Goal: Task Accomplishment & Management: Complete application form

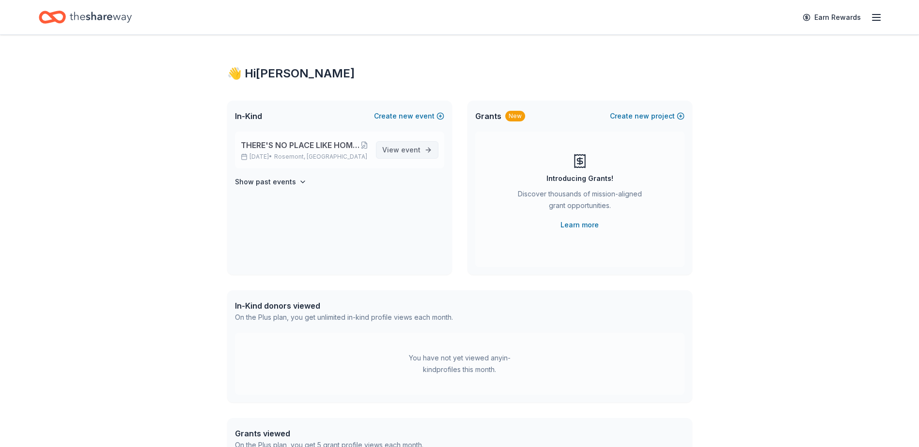
click at [399, 153] on span "View event" at bounding box center [401, 150] width 38 height 12
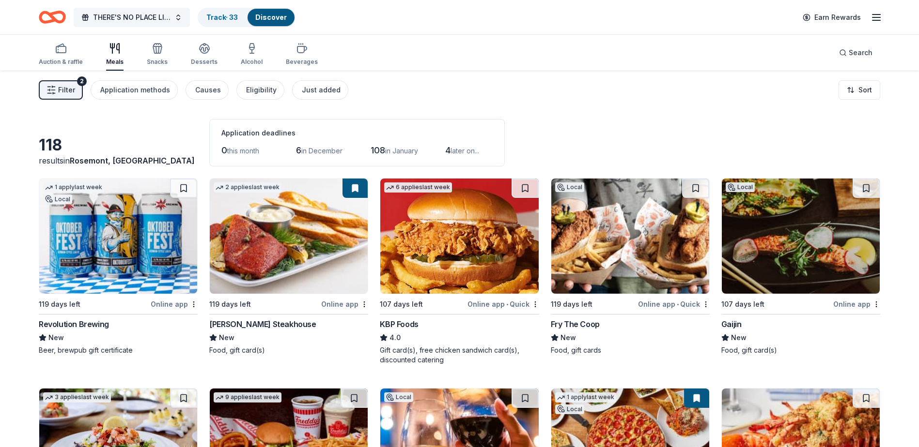
click at [144, 17] on span "THERE'S NO PLACE LIKE HOME "2026 SPRING GARDEN BALL- DES PLAINES CHAMBER OF COM…" at bounding box center [131, 18] width 77 height 12
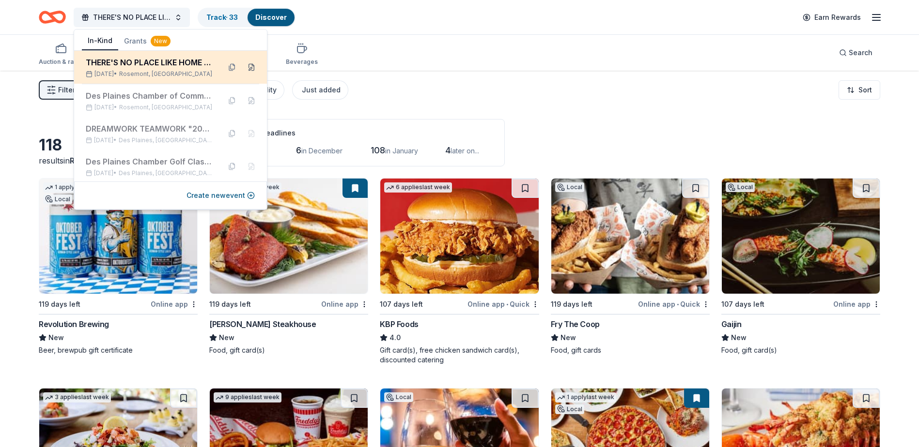
click at [244, 65] on button at bounding box center [251, 67] width 15 height 15
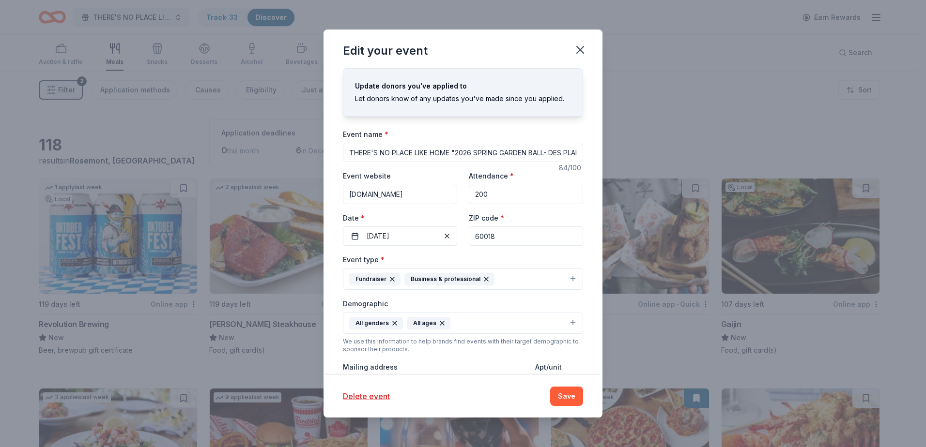
click at [451, 155] on input "THERE'S NO PLACE LIKE HOME "2026 SPRING GARDEN BALL- DES PLAINES CHAMBER OF COM…" at bounding box center [463, 152] width 240 height 19
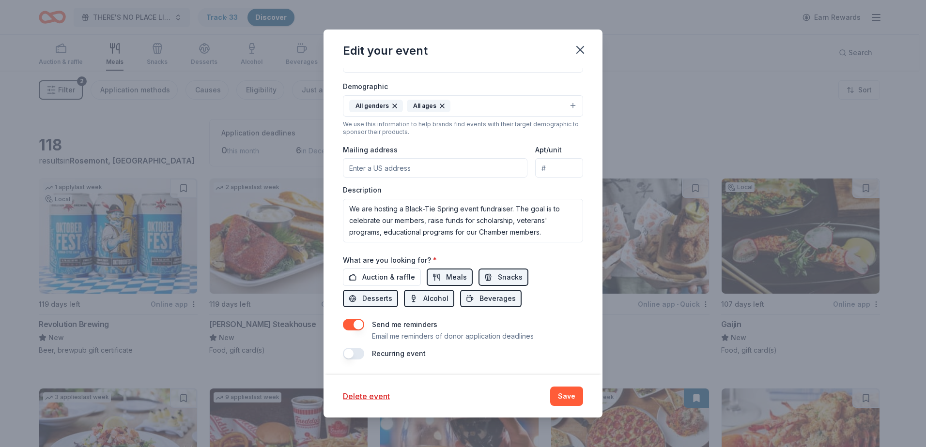
click at [385, 173] on input "Mailing address" at bounding box center [435, 167] width 184 height 19
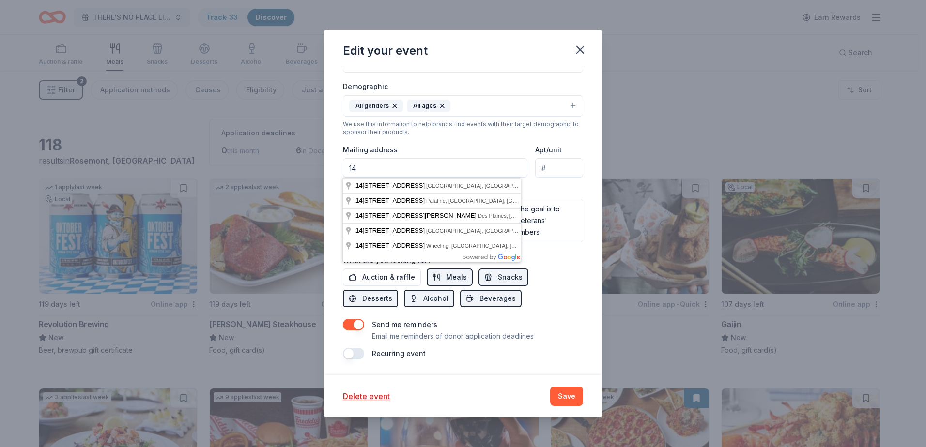
type input "[STREET_ADDRESS][PERSON_NAME]"
type input "Suite 145"
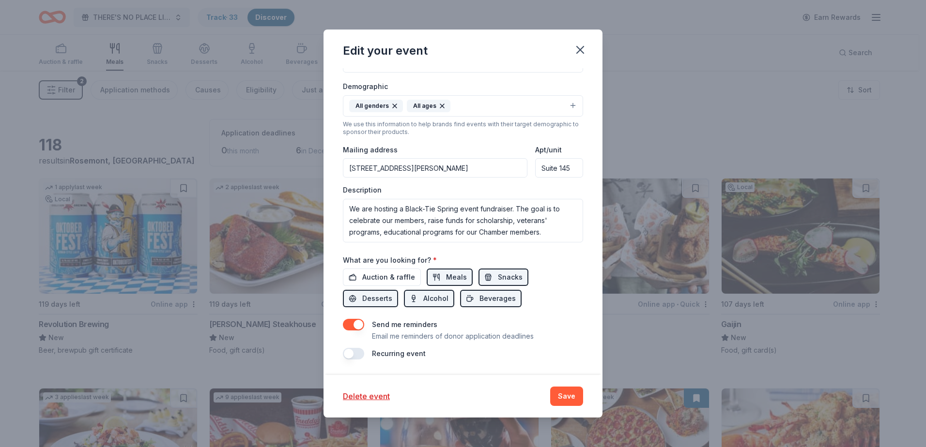
click at [590, 199] on div "Update donors you've applied to Let donors know of any updates you've made sinc…" at bounding box center [462, 221] width 279 height 307
click at [423, 168] on input "[STREET_ADDRESS][PERSON_NAME]" at bounding box center [435, 167] width 184 height 19
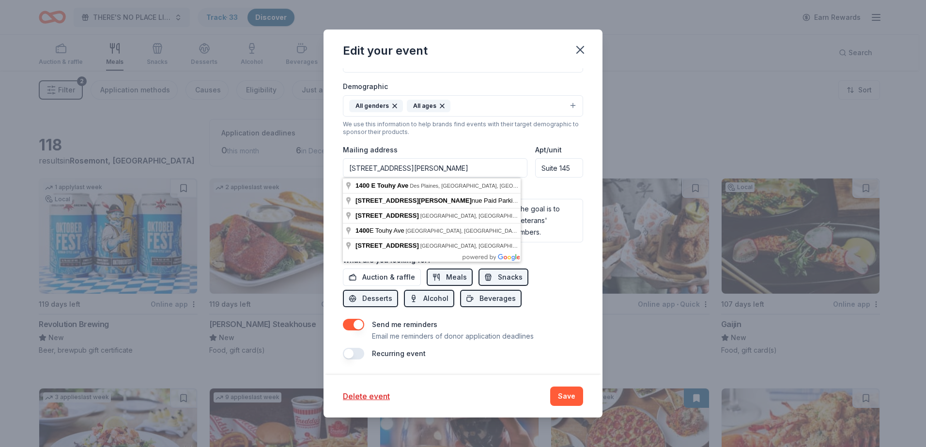
drag, startPoint x: 501, startPoint y: 148, endPoint x: 479, endPoint y: 134, distance: 26.2
click at [501, 148] on div "Mailing address [STREET_ADDRESS][PERSON_NAME]" at bounding box center [435, 161] width 184 height 34
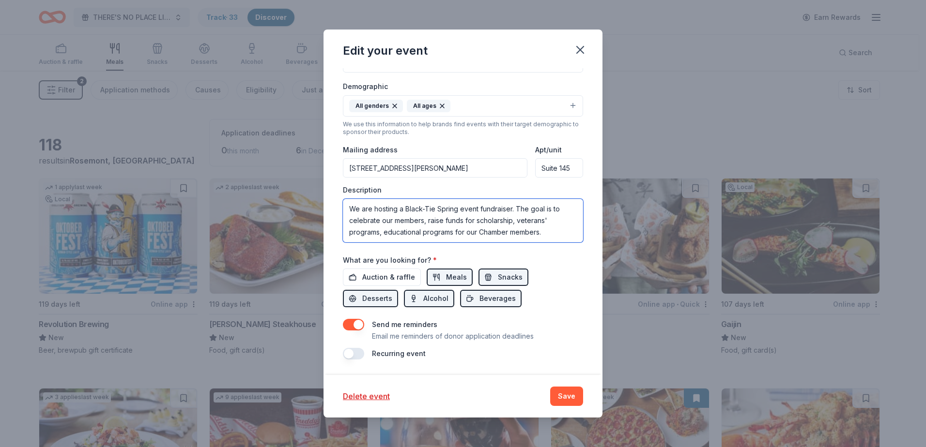
click at [553, 227] on textarea "We are hosting a Black-Tie Spring event fundraiser. The goal is to celebrate ou…" at bounding box center [463, 221] width 240 height 44
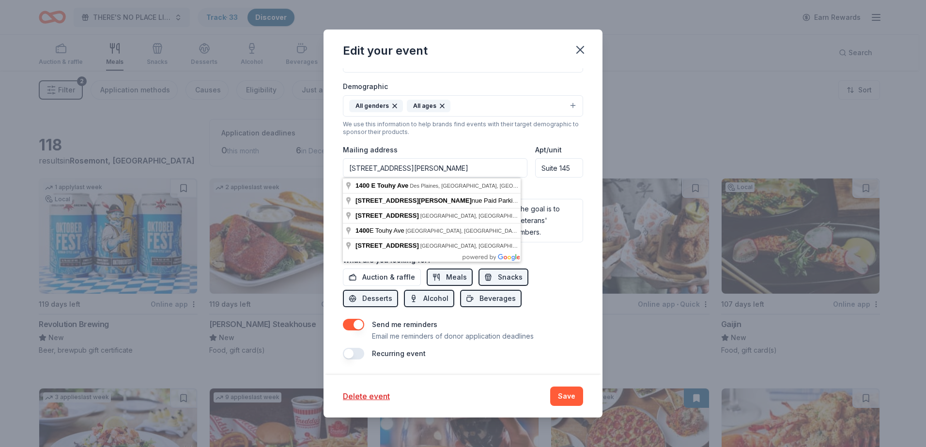
click at [443, 177] on input "[STREET_ADDRESS][PERSON_NAME]" at bounding box center [435, 167] width 184 height 19
type input "[STREET_ADDRESS][PERSON_NAME]"
click at [536, 171] on input "Suite 145" at bounding box center [559, 167] width 48 height 19
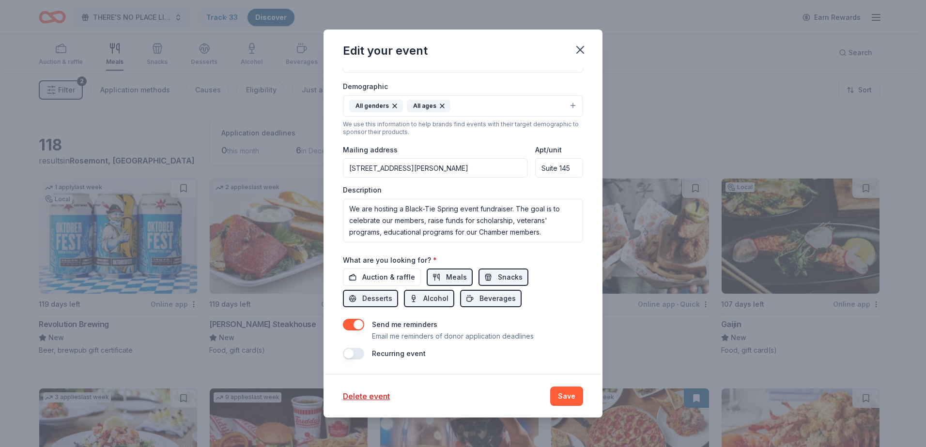
drag, startPoint x: 570, startPoint y: 169, endPoint x: 521, endPoint y: 165, distance: 49.1
click at [521, 165] on div "Mailing address [STREET_ADDRESS][PERSON_NAME] Apt/unit Suite 145" at bounding box center [463, 161] width 240 height 34
click at [558, 170] on input "Apt/unit" at bounding box center [559, 167] width 48 height 19
click at [534, 374] on div "Update donors you've applied to Let donors know of any updates you've made sinc…" at bounding box center [462, 221] width 279 height 307
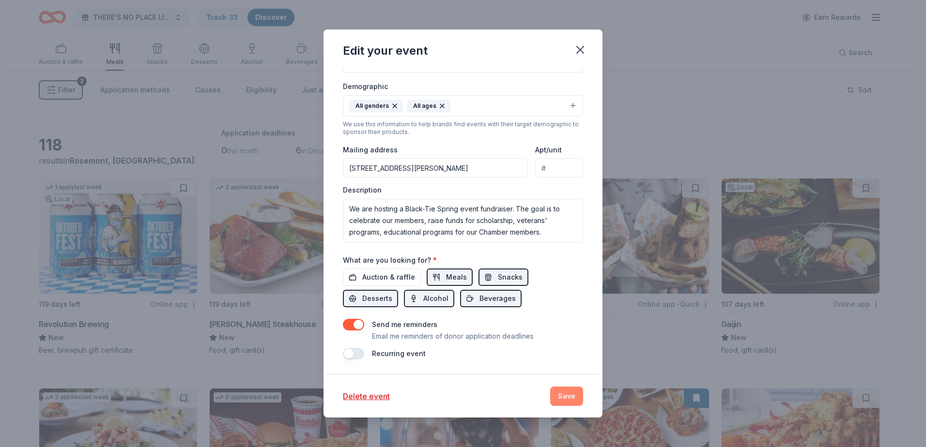
click at [560, 400] on button "Save" at bounding box center [566, 396] width 33 height 19
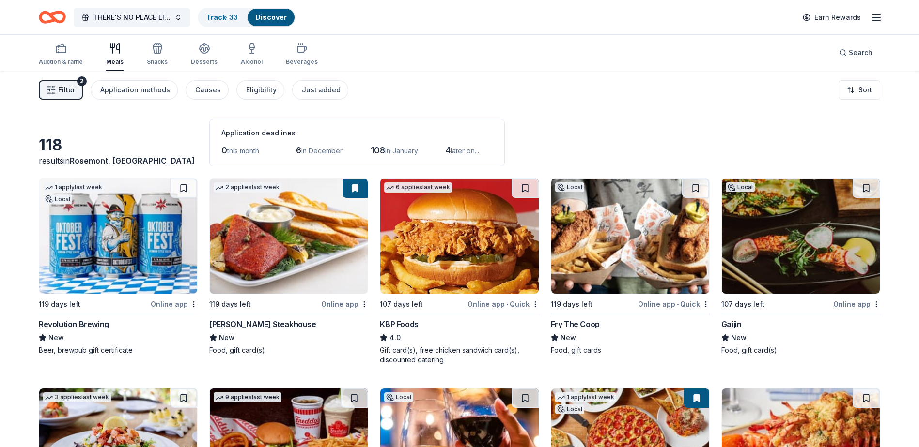
click at [47, 13] on icon "Home" at bounding box center [47, 17] width 15 height 10
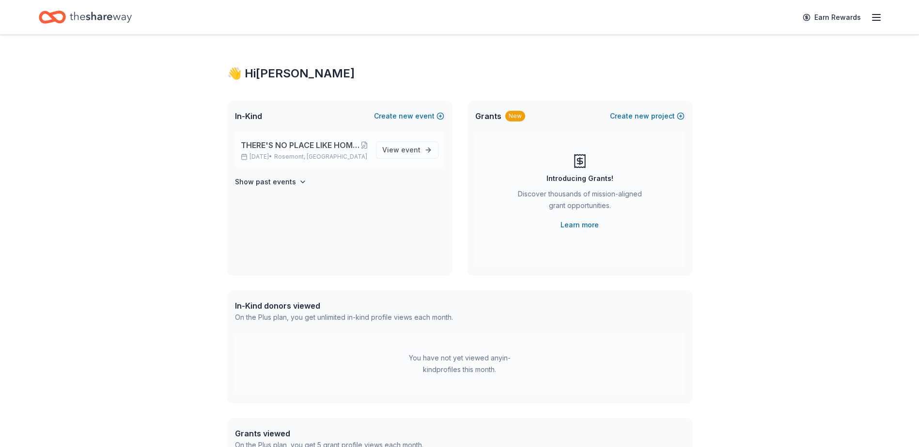
click at [288, 142] on span "THERE'S NO PLACE LIKE HOME "2026 SPRING GARDEN BALL- DES PLAINES CHAMBER OF COM…" at bounding box center [301, 145] width 120 height 12
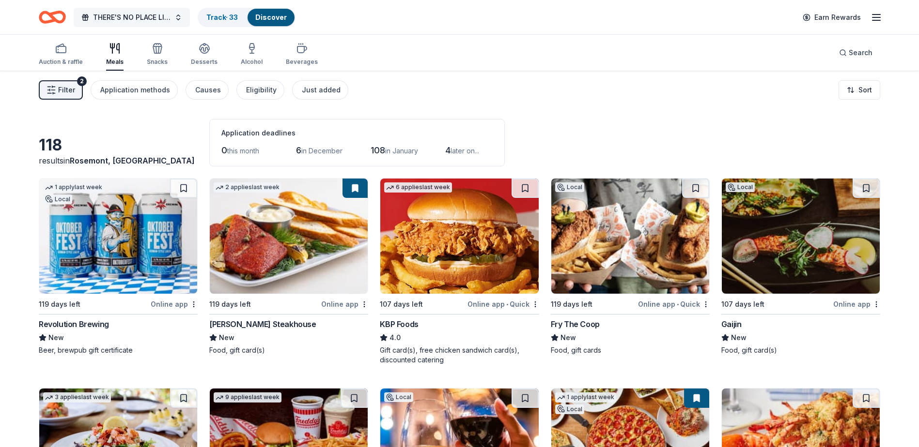
click at [165, 13] on span "THERE'S NO PLACE LIKE HOME "2026 SPRING GARDEN BALL- DES PLAINES CHAMBER OF COM…" at bounding box center [131, 18] width 77 height 12
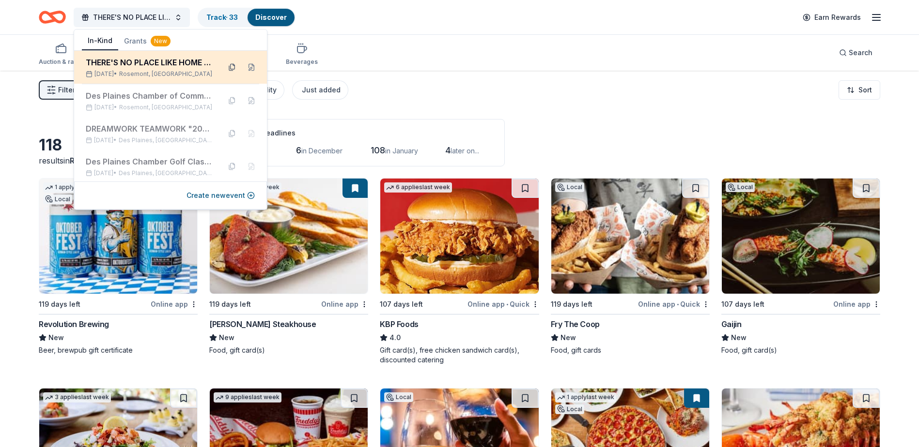
click at [224, 68] on button at bounding box center [231, 67] width 15 height 15
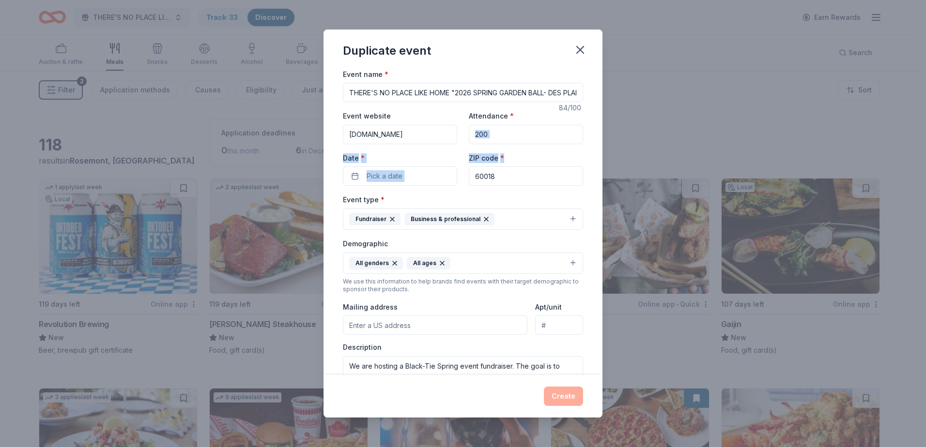
drag, startPoint x: 603, startPoint y: 142, endPoint x: 605, endPoint y: 185, distance: 43.2
click at [605, 185] on div "Duplicate event Event name * THERE'S NO PLACE LIKE HOME "2026 SPRING GARDEN BAL…" at bounding box center [463, 223] width 926 height 447
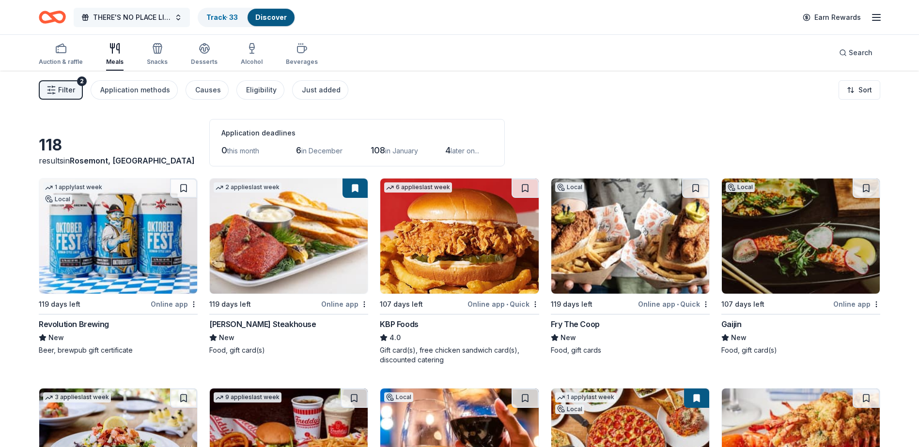
click at [138, 17] on span "THERE'S NO PLACE LIKE HOME "2026 SPRING GARDEN BALL- DES PLAINES CHAMBER OF COM…" at bounding box center [131, 18] width 77 height 12
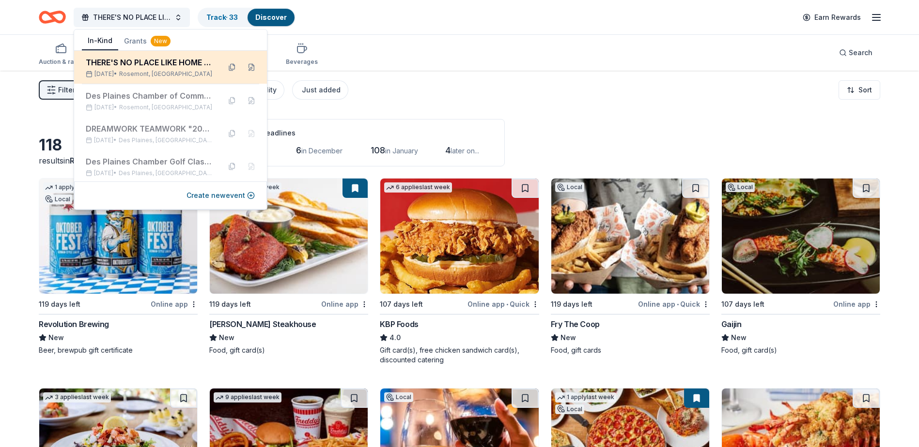
click at [150, 68] on div "THERE'S NO PLACE LIKE HOME "2026 SPRING GARDEN BALL- DES PLAINES CHAMBER OF COM…" at bounding box center [149, 63] width 127 height 12
click at [224, 61] on button at bounding box center [231, 67] width 15 height 15
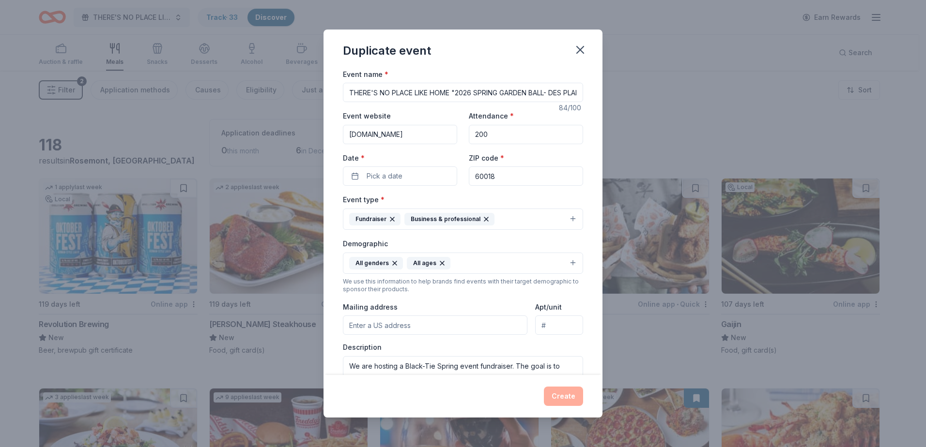
click at [521, 96] on input "THERE'S NO PLACE LIKE HOME "2026 SPRING GARDEN BALL- DES PLAINES CHAMBER OF COM…" at bounding box center [463, 92] width 240 height 19
click at [416, 171] on button "Pick a date" at bounding box center [400, 176] width 114 height 19
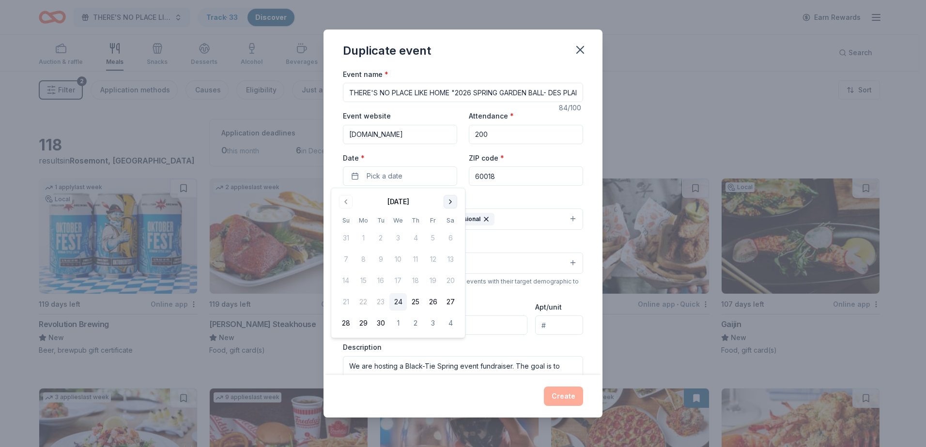
click at [454, 200] on button "Go to next month" at bounding box center [451, 202] width 14 height 14
click at [451, 200] on button "Go to next month" at bounding box center [451, 202] width 14 height 14
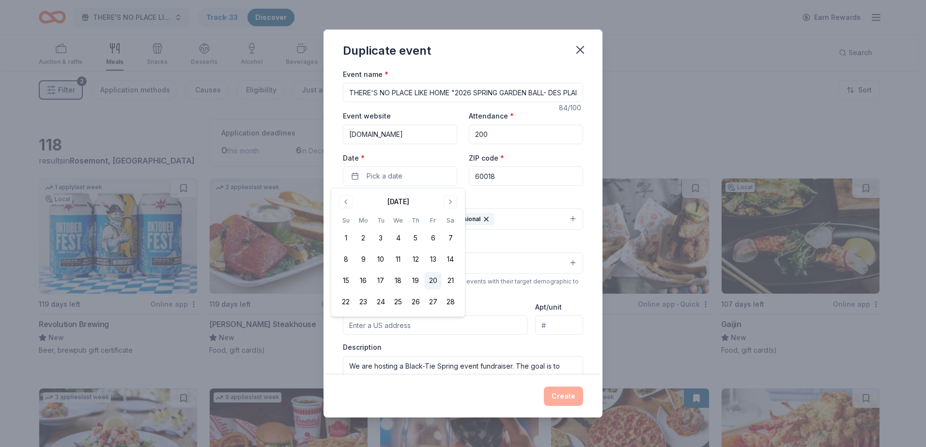
click at [428, 284] on button "20" at bounding box center [432, 280] width 17 height 17
click at [521, 200] on div "Event type * Fundraiser Business & professional" at bounding box center [463, 212] width 240 height 36
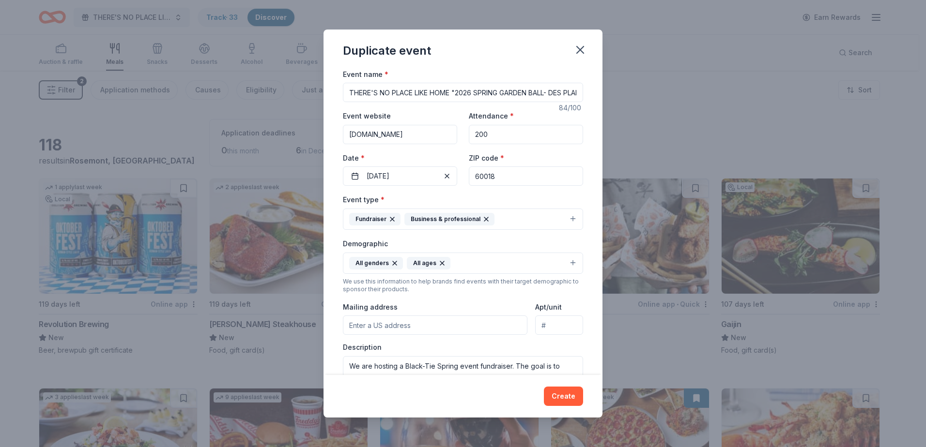
click at [399, 328] on input "Mailing address" at bounding box center [435, 325] width 184 height 19
type input "[STREET_ADDRESS][PERSON_NAME]"
click at [561, 395] on button "Create" at bounding box center [563, 396] width 39 height 19
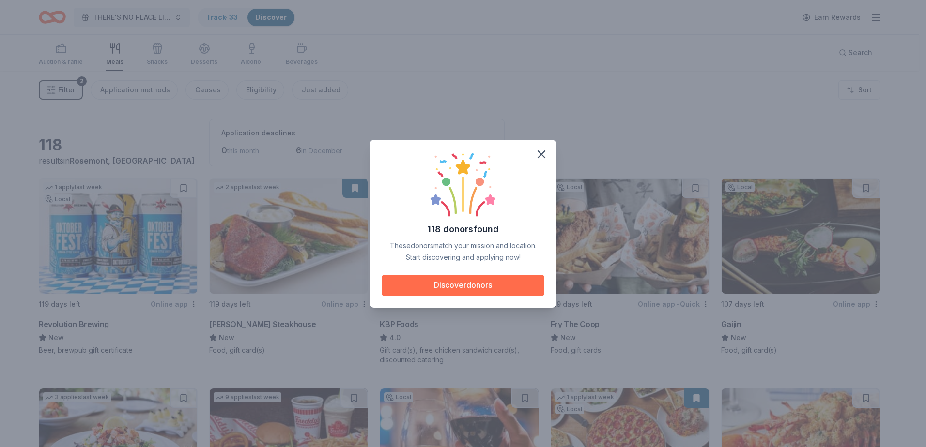
click at [476, 289] on button "Discover donors" at bounding box center [463, 285] width 163 height 21
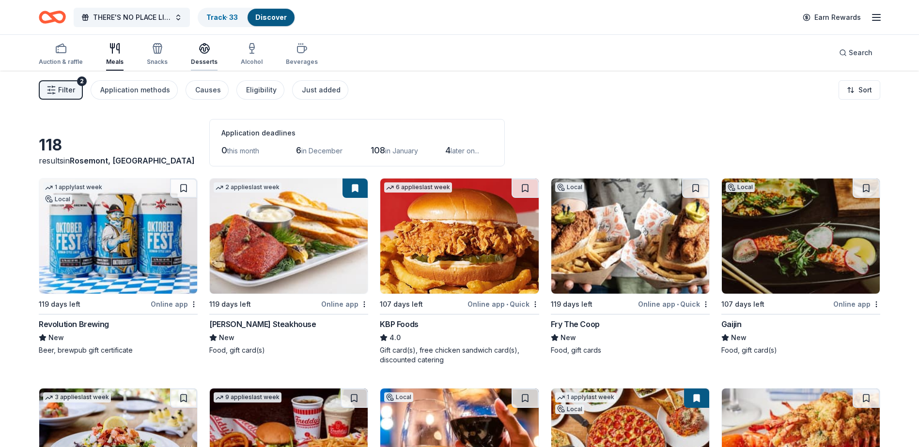
click at [191, 46] on div "button" at bounding box center [204, 49] width 27 height 12
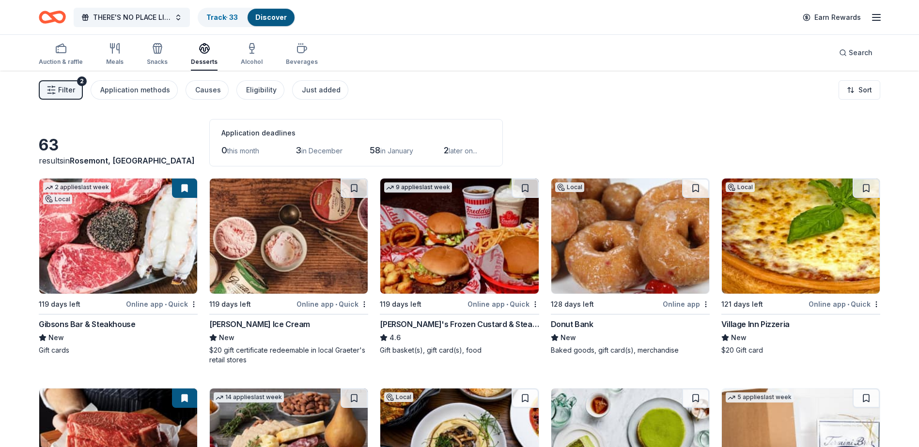
click at [883, 15] on div "THERE'S NO PLACE LIKE HOME "2026 SPRING GARDEN BALL- DES PLAINES CHAMBER OF COM…" at bounding box center [459, 17] width 919 height 34
click at [875, 16] on icon "button" at bounding box center [876, 18] width 12 height 12
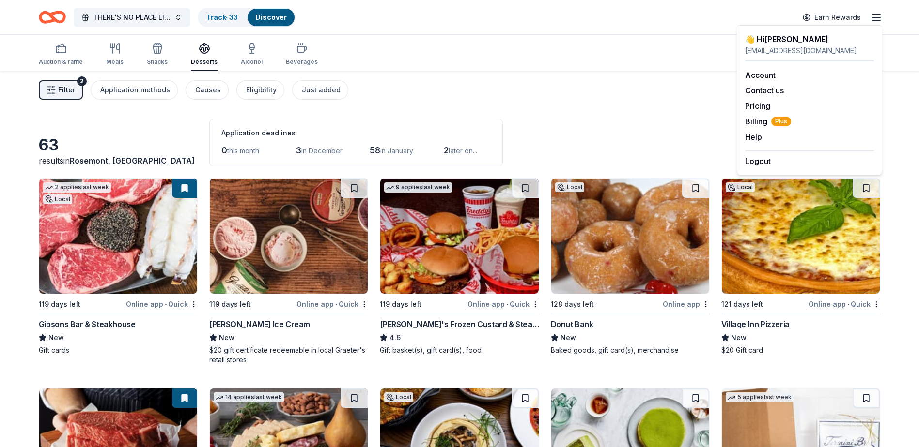
drag, startPoint x: 752, startPoint y: 164, endPoint x: 724, endPoint y: 156, distance: 29.1
click at [751, 164] on button "Logout" at bounding box center [758, 161] width 26 height 12
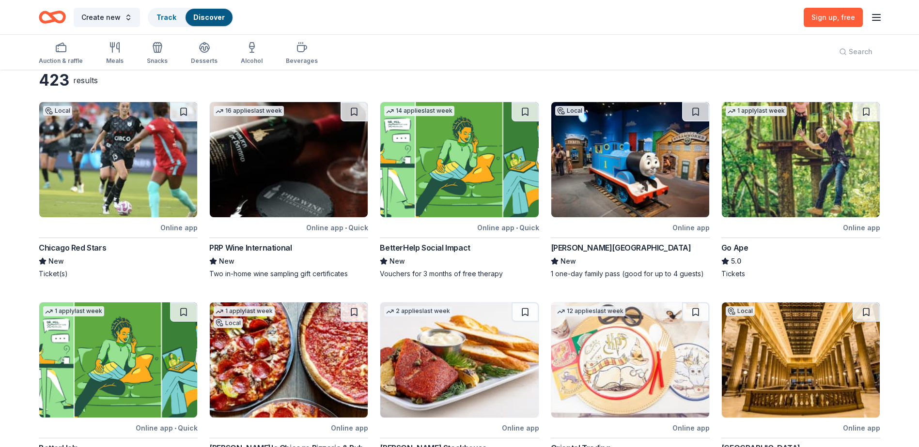
scroll to position [242, 0]
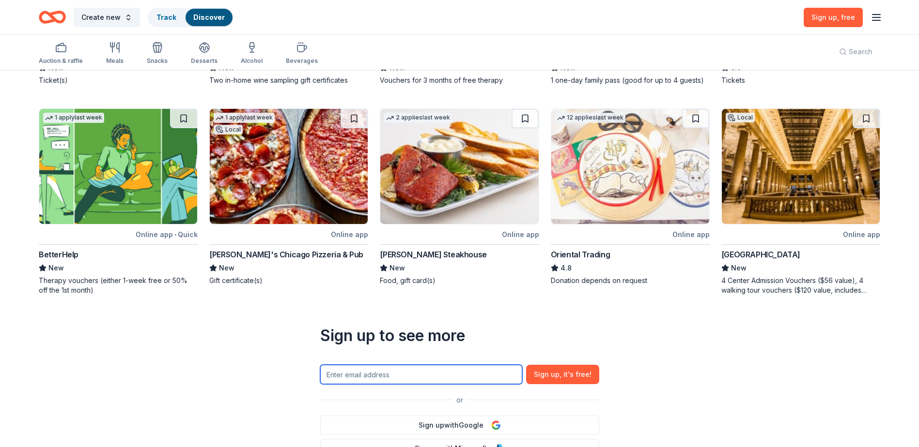
click at [368, 374] on input "text" at bounding box center [421, 374] width 202 height 19
type input "[EMAIL_ADDRESS][DOMAIN_NAME]"
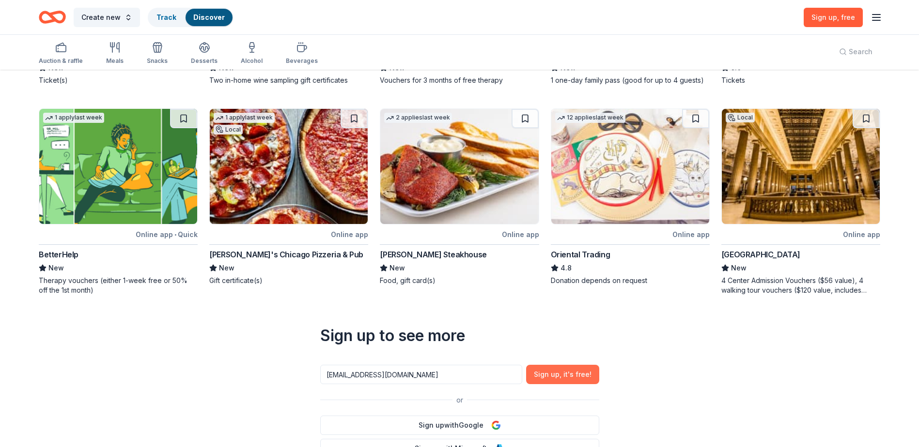
click at [555, 375] on button "Sign up , it ' s free!" at bounding box center [562, 374] width 73 height 19
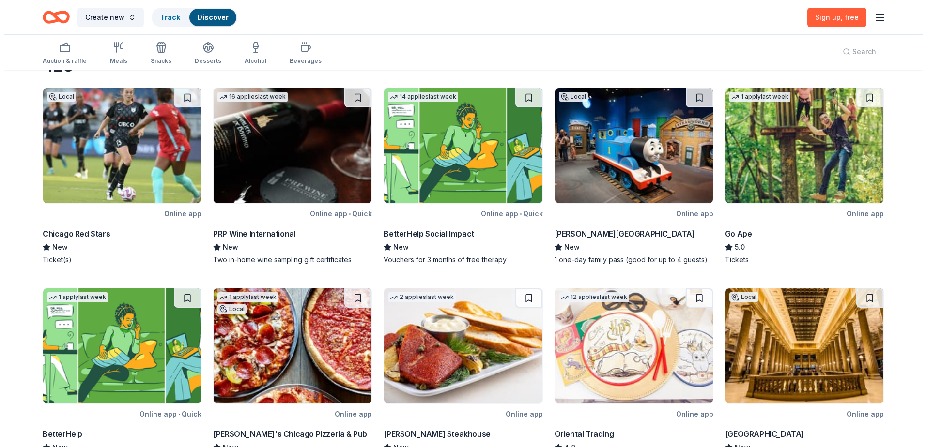
scroll to position [0, 0]
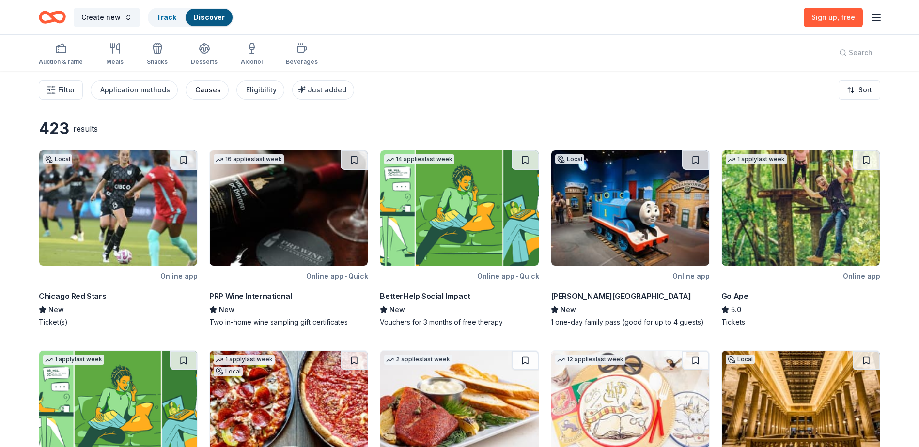
click at [195, 91] on div "Causes" at bounding box center [208, 90] width 26 height 12
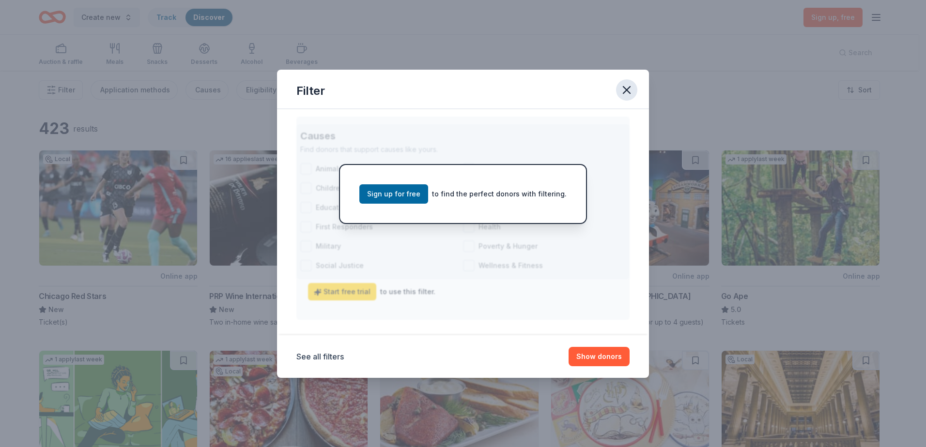
click at [618, 82] on div "Filter" at bounding box center [463, 89] width 372 height 39
click at [602, 354] on button "Show donors" at bounding box center [598, 356] width 61 height 19
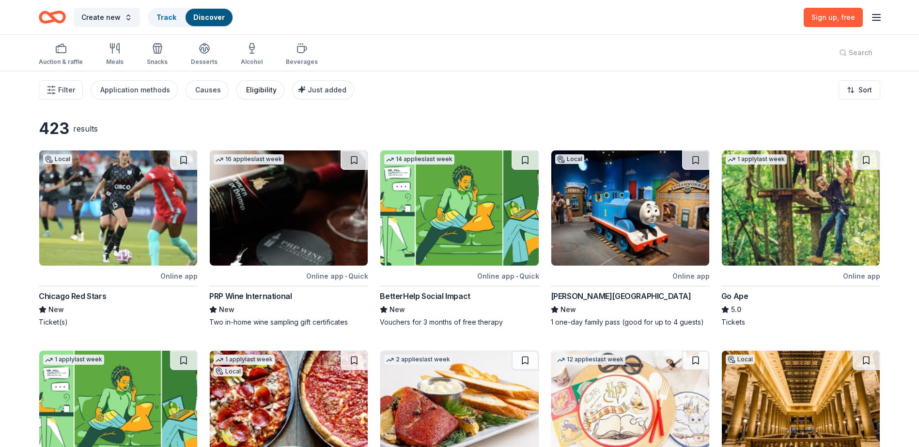
click at [252, 87] on div "Eligibility" at bounding box center [261, 90] width 31 height 12
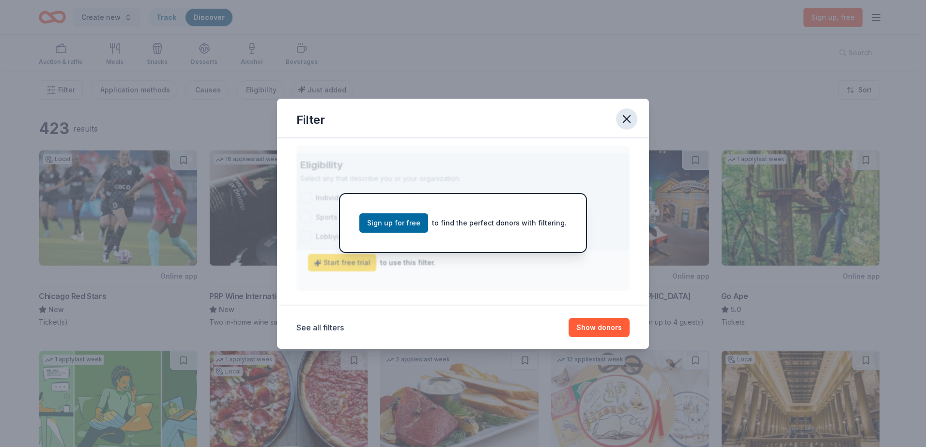
click at [629, 117] on icon "button" at bounding box center [627, 119] width 14 height 14
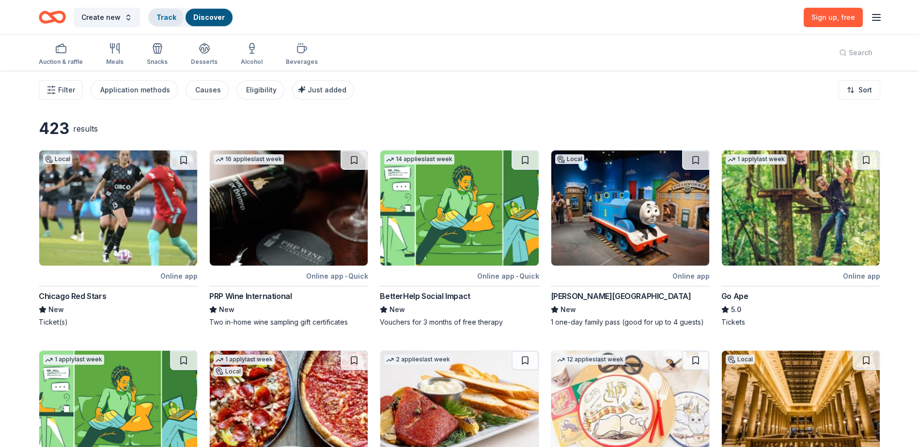
click at [159, 14] on link "Track" at bounding box center [165, 17] width 19 height 8
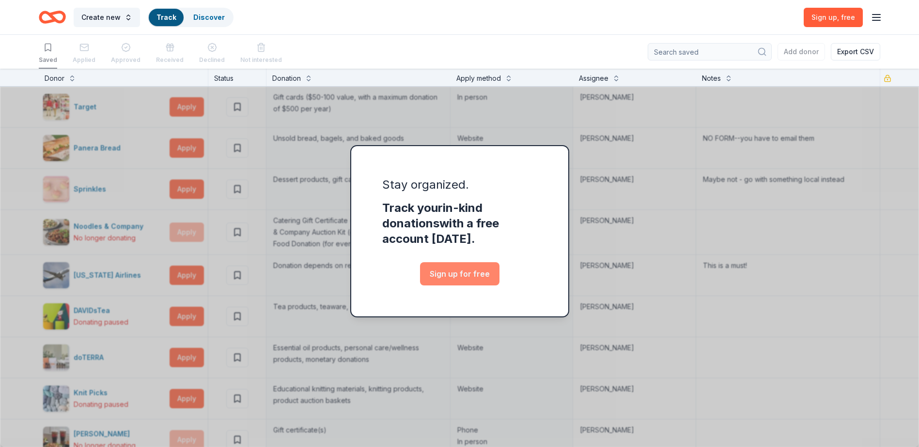
click at [444, 277] on link "Sign up for free" at bounding box center [459, 273] width 79 height 23
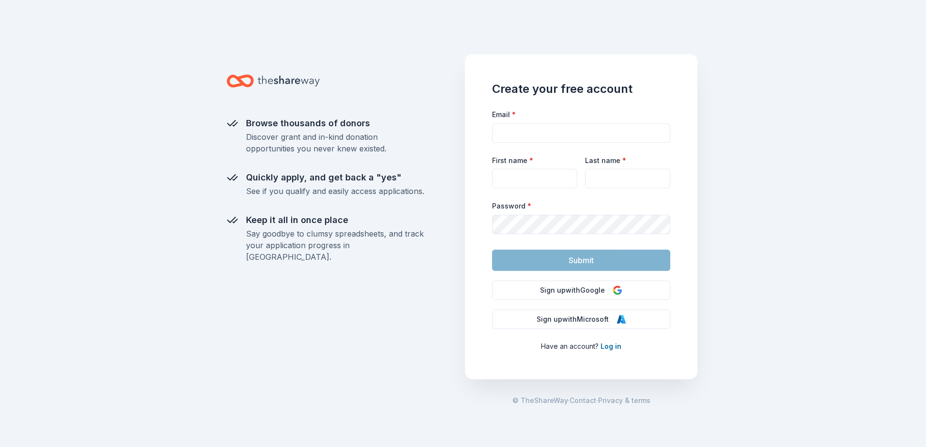
click at [728, 96] on div "Browse thousands of donors Discover grant and in-kind donation opportunities yo…" at bounding box center [463, 223] width 926 height 447
